Goal: Find specific fact: Find specific fact

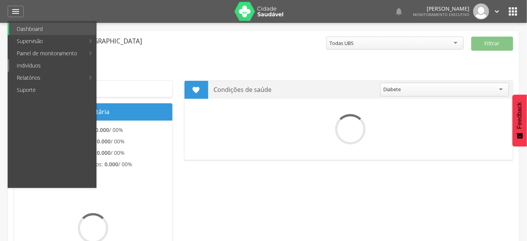
click at [42, 66] on link "Indivíduos" at bounding box center [52, 65] width 87 height 12
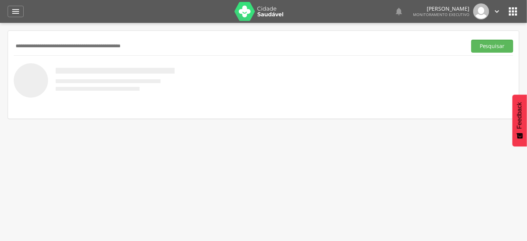
click at [48, 44] on input "text" at bounding box center [239, 46] width 450 height 13
type input "**********"
click at [471, 40] on button "Pesquisar" at bounding box center [492, 46] width 42 height 13
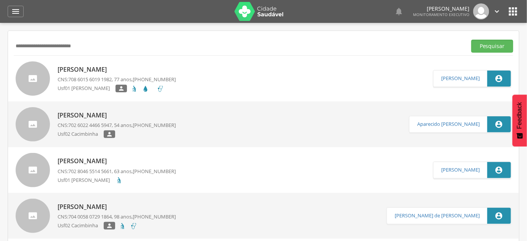
click at [104, 79] on span "708 6015 6019 1982" at bounding box center [89, 79] width 43 height 7
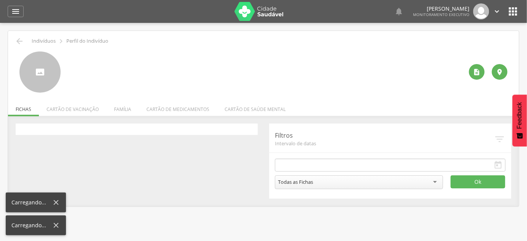
type input "**********"
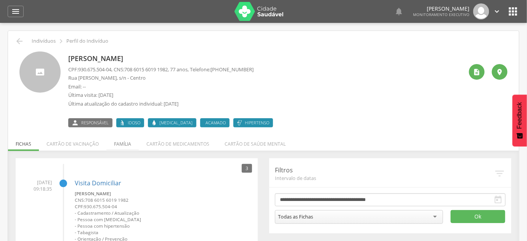
click at [128, 140] on li "Família" at bounding box center [122, 142] width 32 height 18
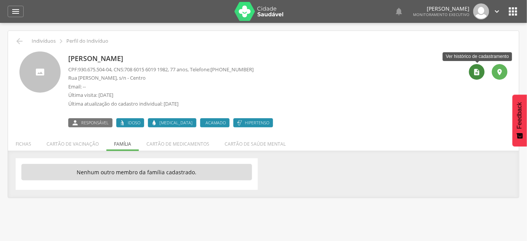
click at [483, 73] on div "" at bounding box center [477, 72] width 16 height 16
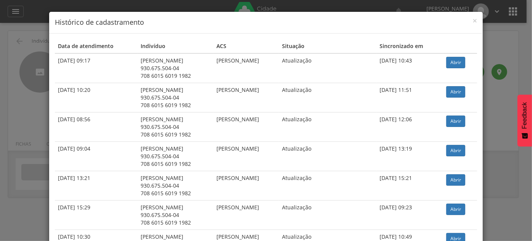
click at [21, 57] on div "× Histórico de cadastramento Data de atendimento Indivíduo ACS Situação Sincron…" at bounding box center [266, 120] width 532 height 241
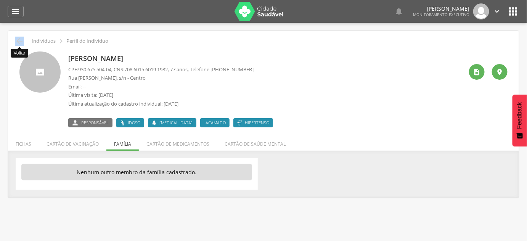
click at [18, 42] on icon "" at bounding box center [19, 41] width 9 height 9
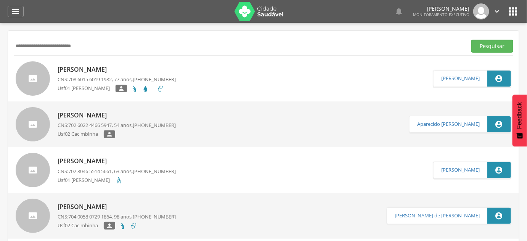
click at [18, 42] on input "**********" at bounding box center [239, 46] width 450 height 13
click at [471, 40] on button "Pesquisar" at bounding box center [492, 46] width 42 height 13
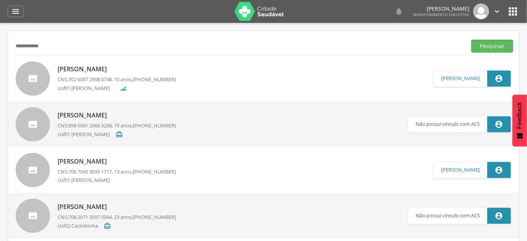
click at [147, 72] on p "[PERSON_NAME]" at bounding box center [117, 69] width 118 height 9
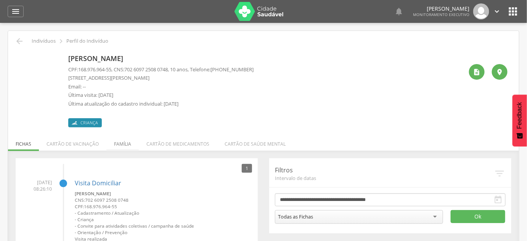
click at [118, 142] on li "Família" at bounding box center [122, 142] width 32 height 18
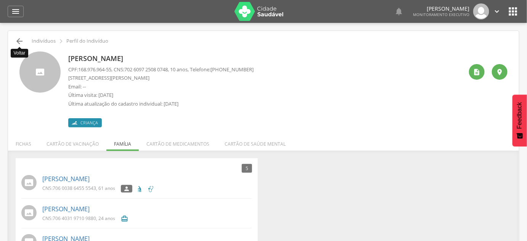
click at [15, 38] on icon "" at bounding box center [19, 41] width 9 height 9
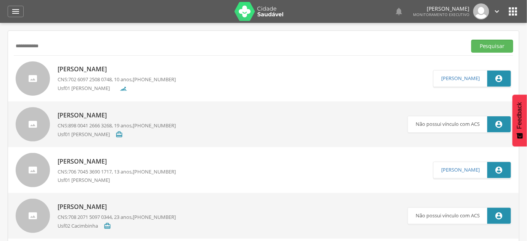
click at [20, 45] on input "**********" at bounding box center [239, 46] width 450 height 13
click at [471, 40] on button "Pesquisar" at bounding box center [492, 46] width 42 height 13
click at [107, 68] on p "[PERSON_NAME]" at bounding box center [115, 69] width 115 height 9
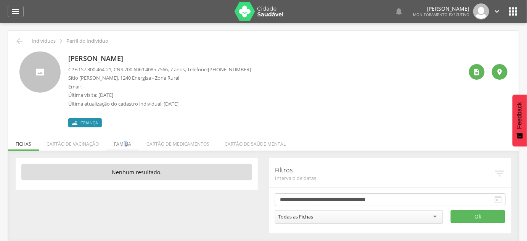
click at [124, 139] on li "Família" at bounding box center [122, 142] width 32 height 18
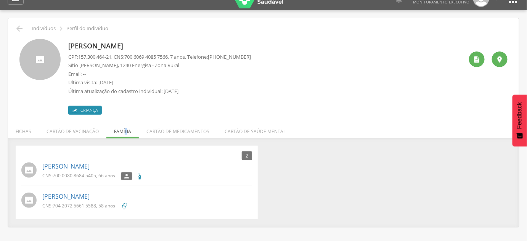
scroll to position [23, 0]
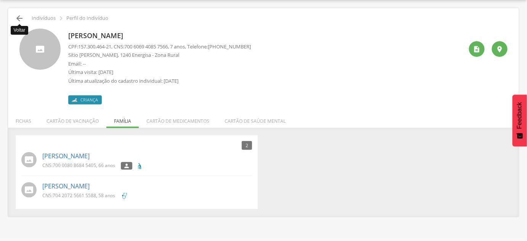
click at [20, 19] on icon "" at bounding box center [19, 18] width 9 height 9
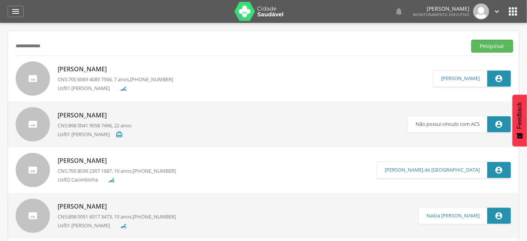
click at [35, 43] on input "**********" at bounding box center [239, 46] width 450 height 13
type input "*"
click at [471, 40] on button "Pesquisar" at bounding box center [492, 46] width 42 height 13
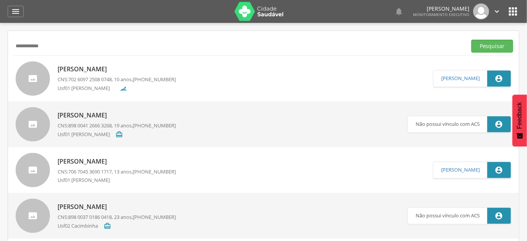
click at [133, 77] on p "CNS: 702 6097 2508 0748 , 10 anos, [PHONE_NUMBER]" at bounding box center [117, 79] width 118 height 7
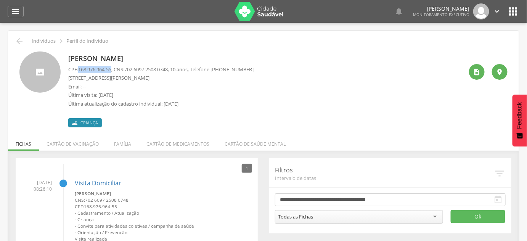
drag, startPoint x: 79, startPoint y: 71, endPoint x: 114, endPoint y: 68, distance: 34.4
click at [111, 68] on span "168.976.964-55" at bounding box center [94, 69] width 33 height 7
copy span "168.976.964-55"
click at [21, 42] on icon "" at bounding box center [19, 41] width 9 height 9
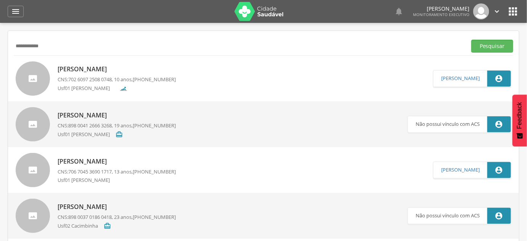
click at [34, 50] on input "**********" at bounding box center [239, 46] width 450 height 13
type input "**********"
click at [471, 40] on button "Pesquisar" at bounding box center [492, 46] width 42 height 13
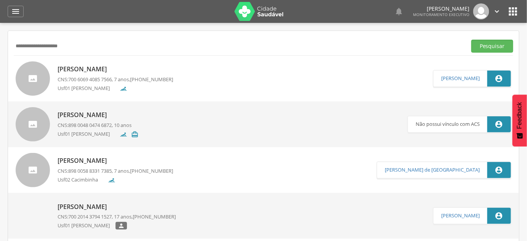
click at [140, 71] on p "[PERSON_NAME]" at bounding box center [115, 69] width 115 height 9
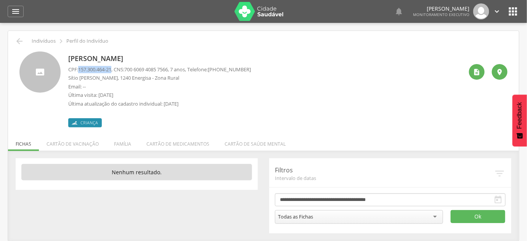
drag, startPoint x: 80, startPoint y: 71, endPoint x: 114, endPoint y: 73, distance: 34.0
click at [114, 73] on div "CPF: 157.300.464-21 , CNS: [PHONE_NUMBER] , 7 anos, Telefone: [PHONE_NUMBER] Sí…" at bounding box center [159, 88] width 183 height 45
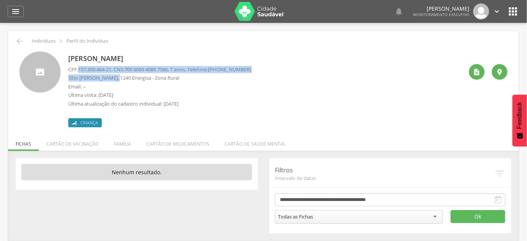
copy div "157.300.464-21 , CNS: [PHONE_NUMBER] , 7 anos, Telefone: [PHONE_NUMBER] Sítio […"
